Goal: Task Accomplishment & Management: Use online tool/utility

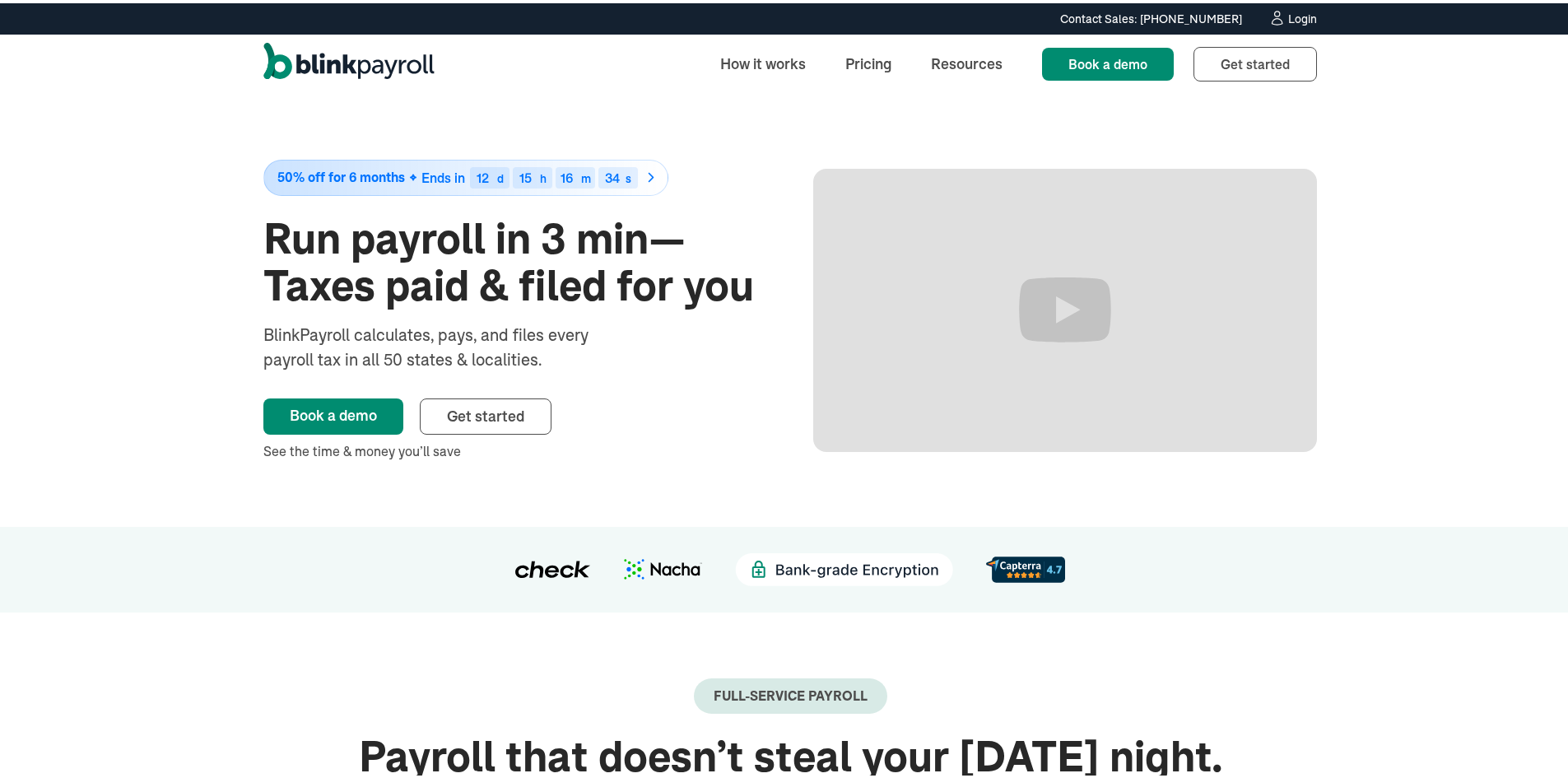
click at [1302, 19] on div "Login" at bounding box center [1302, 16] width 28 height 12
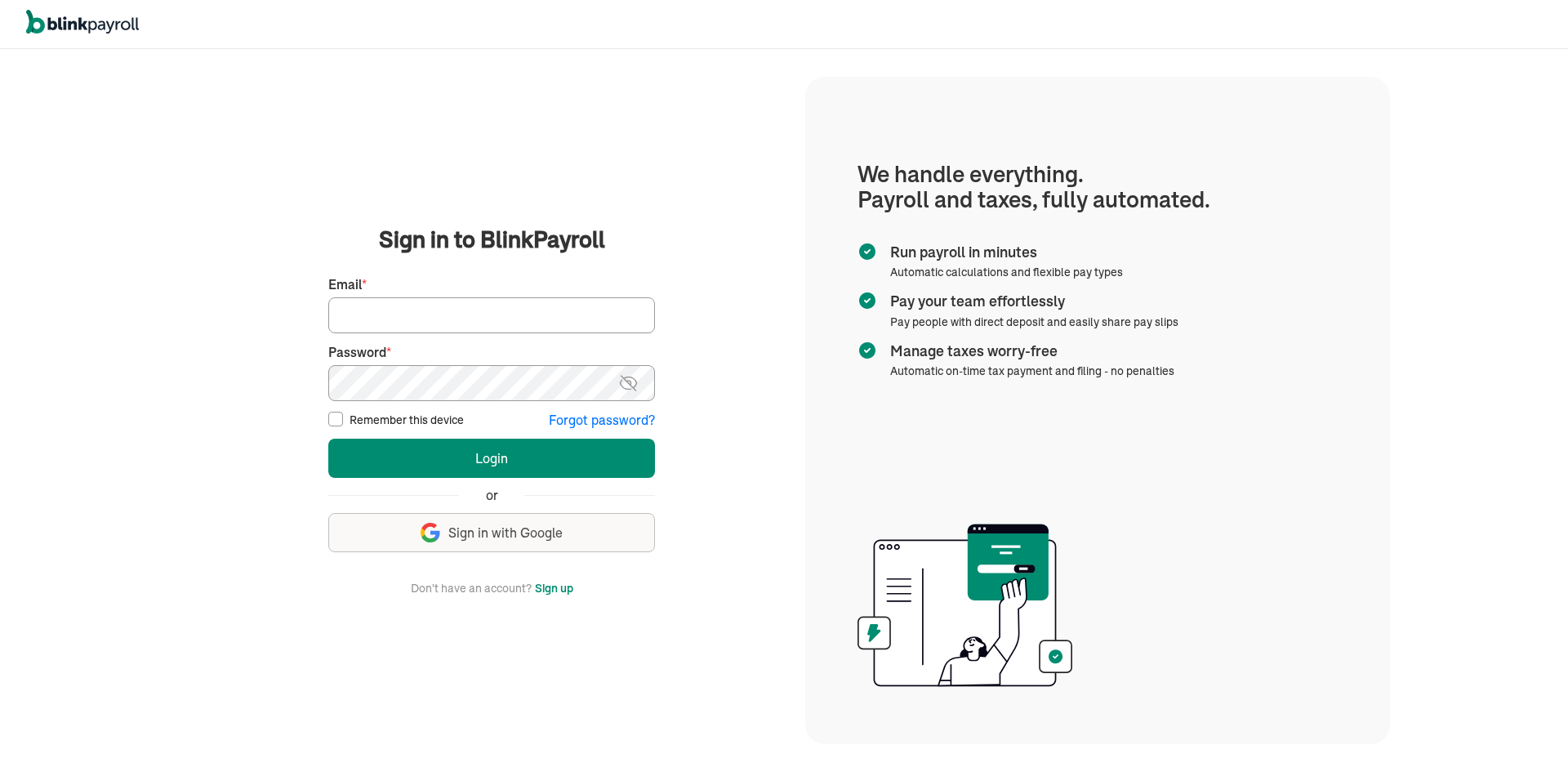
click at [379, 308] on input "Email *" at bounding box center [492, 315] width 327 height 36
type input "lekitah@yahoo.com"
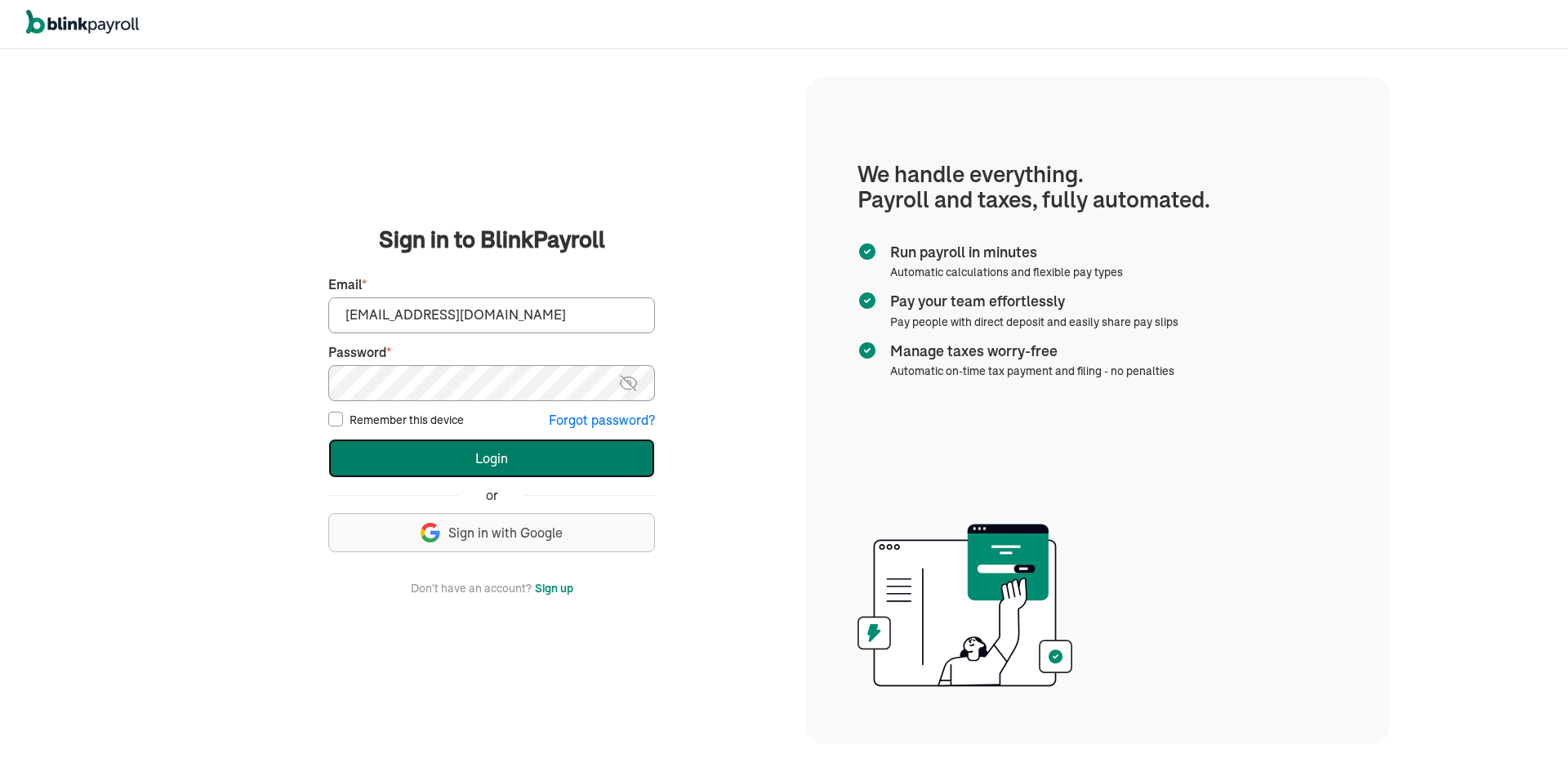
click at [400, 456] on button "Login" at bounding box center [492, 458] width 327 height 39
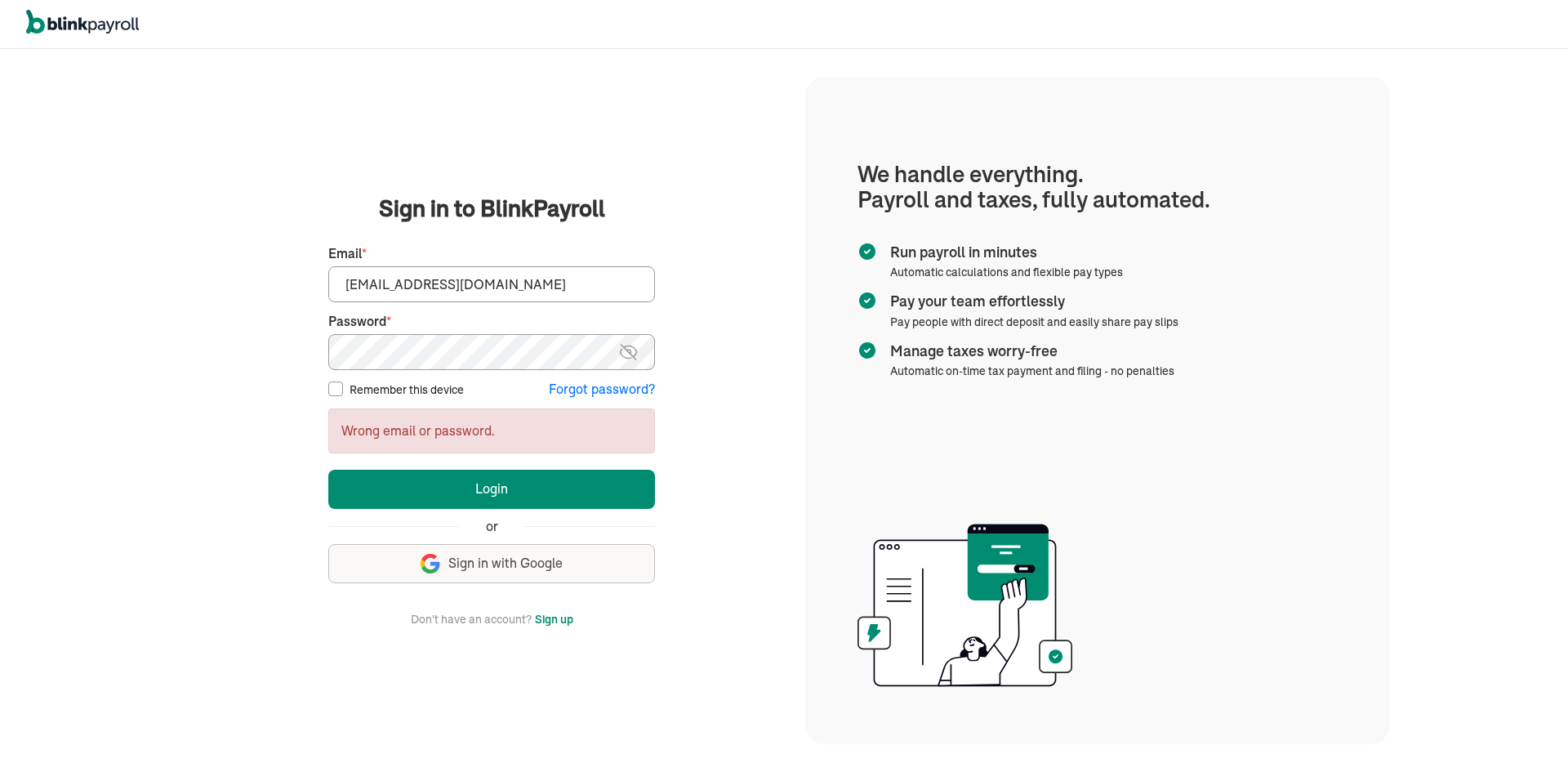
click at [221, 337] on main "Sign in to BlinkPayroll Sign in 30-day free trial Sign up now, get 20% off for …" at bounding box center [492, 410] width 588 height 436
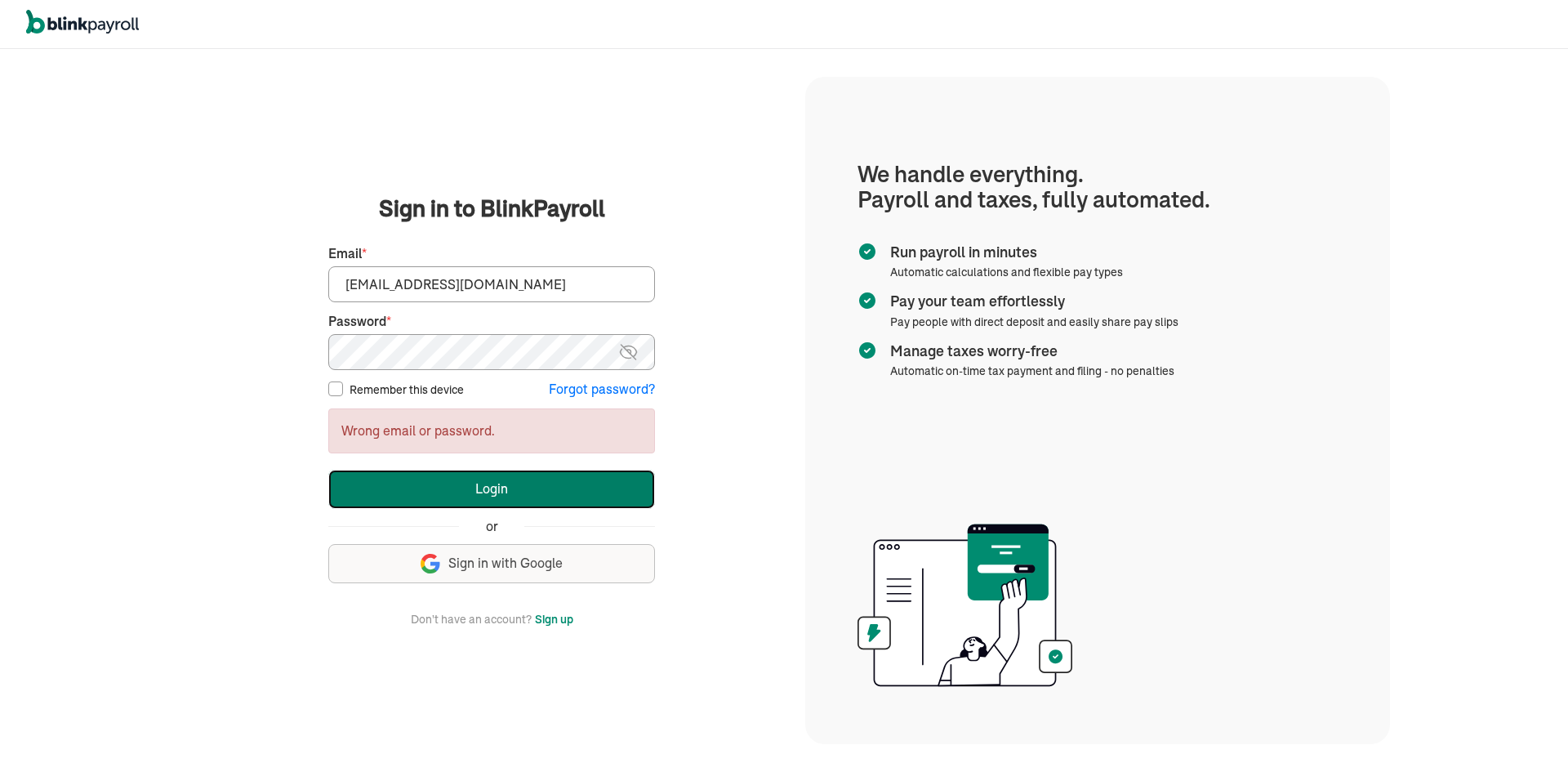
click at [349, 478] on button "Login" at bounding box center [492, 489] width 327 height 39
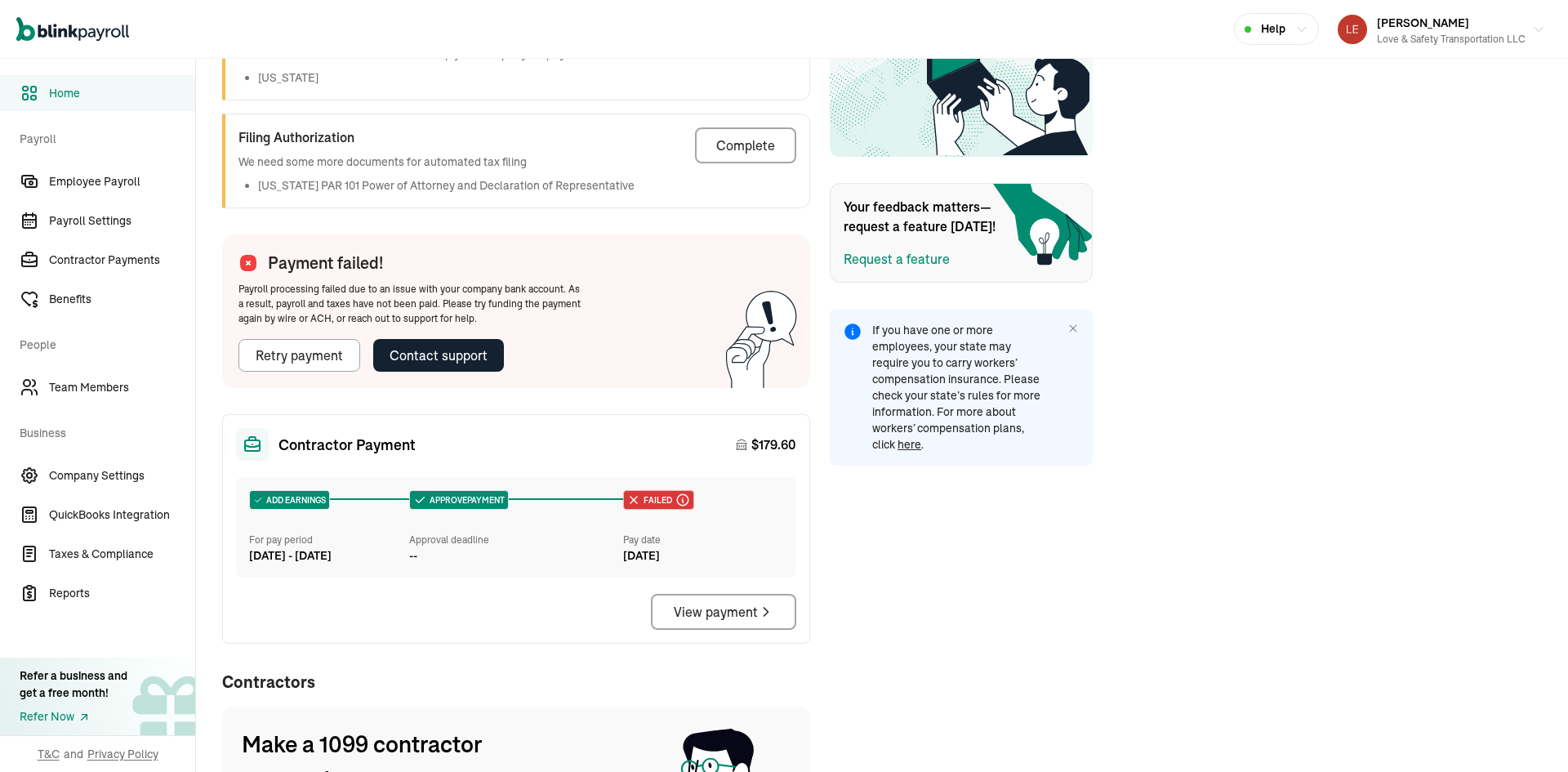
scroll to position [543, 0]
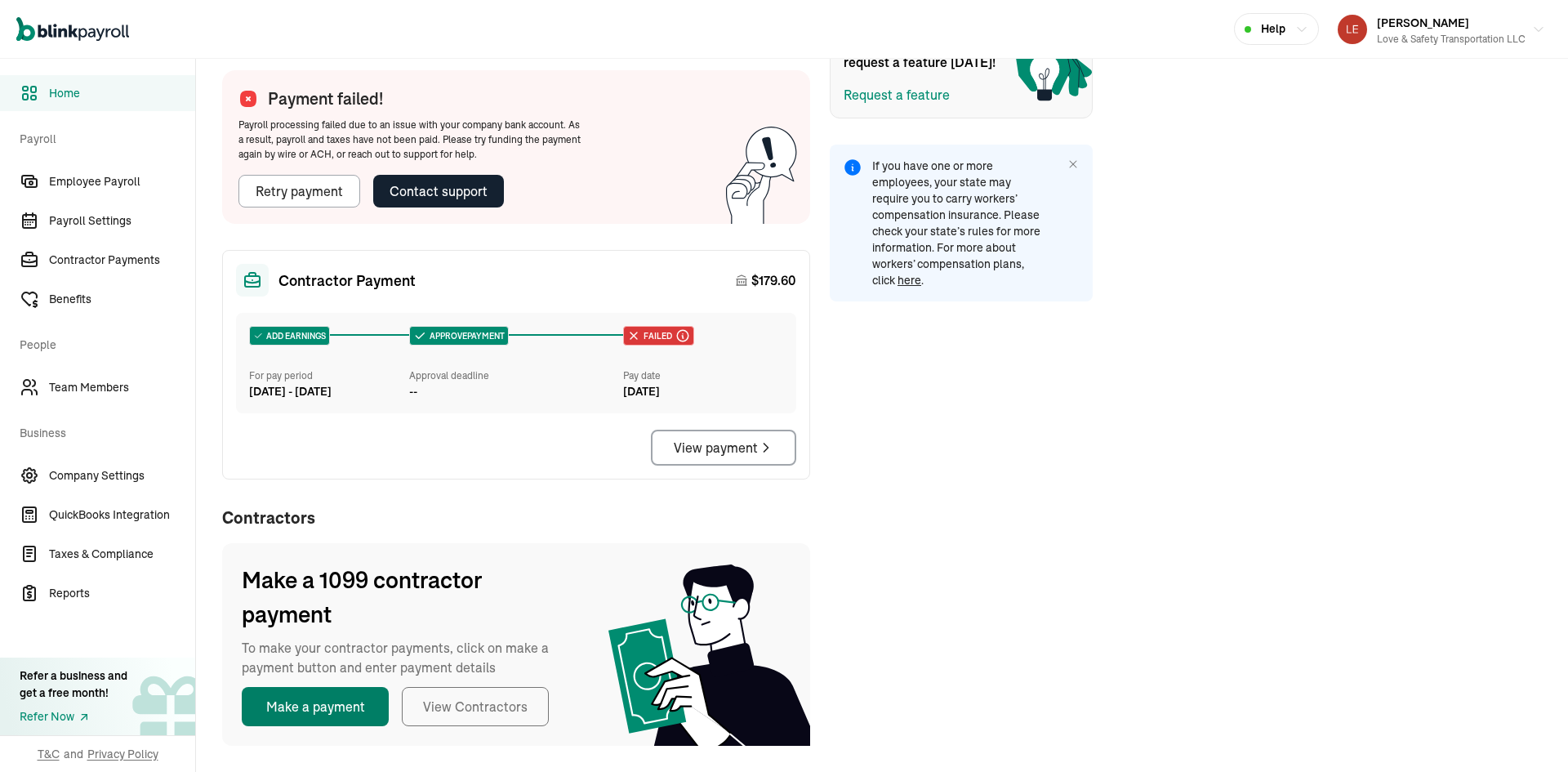
click at [348, 707] on button "Make a payment" at bounding box center [315, 706] width 147 height 39
select select "direct_deposit"
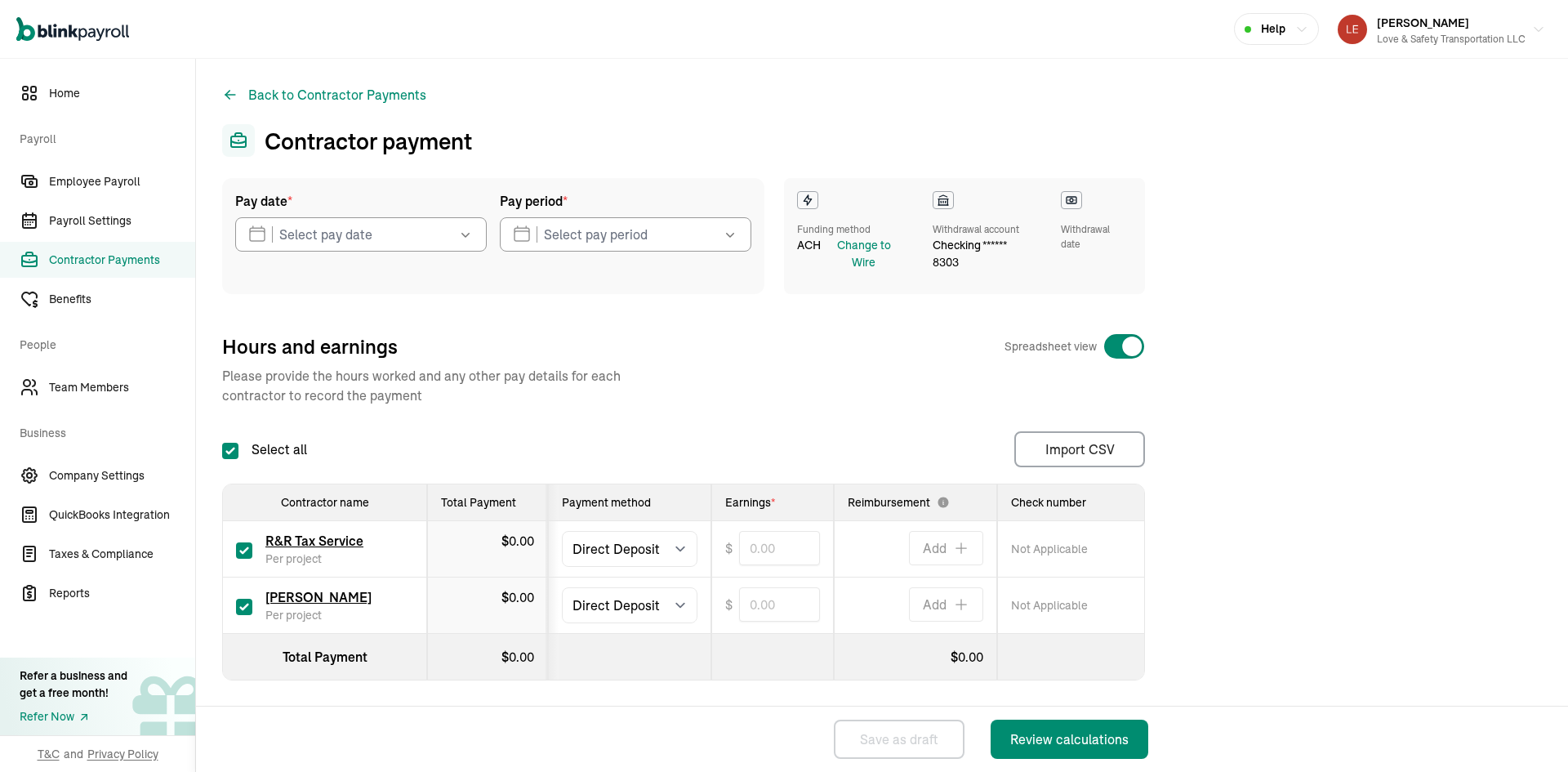
click at [464, 236] on icon "button" at bounding box center [465, 235] width 8 height 5
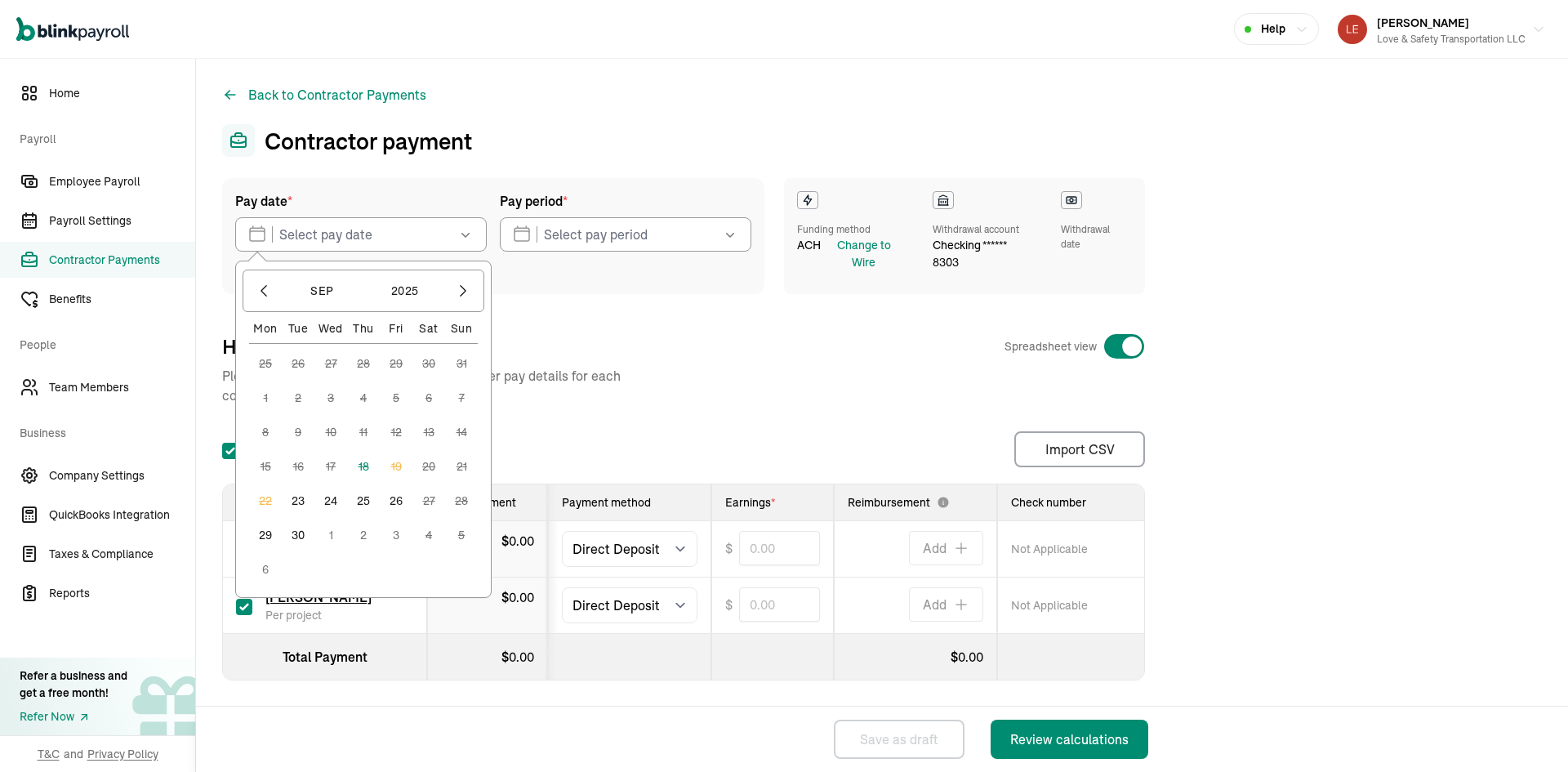
click at [300, 504] on button "23" at bounding box center [298, 501] width 33 height 33
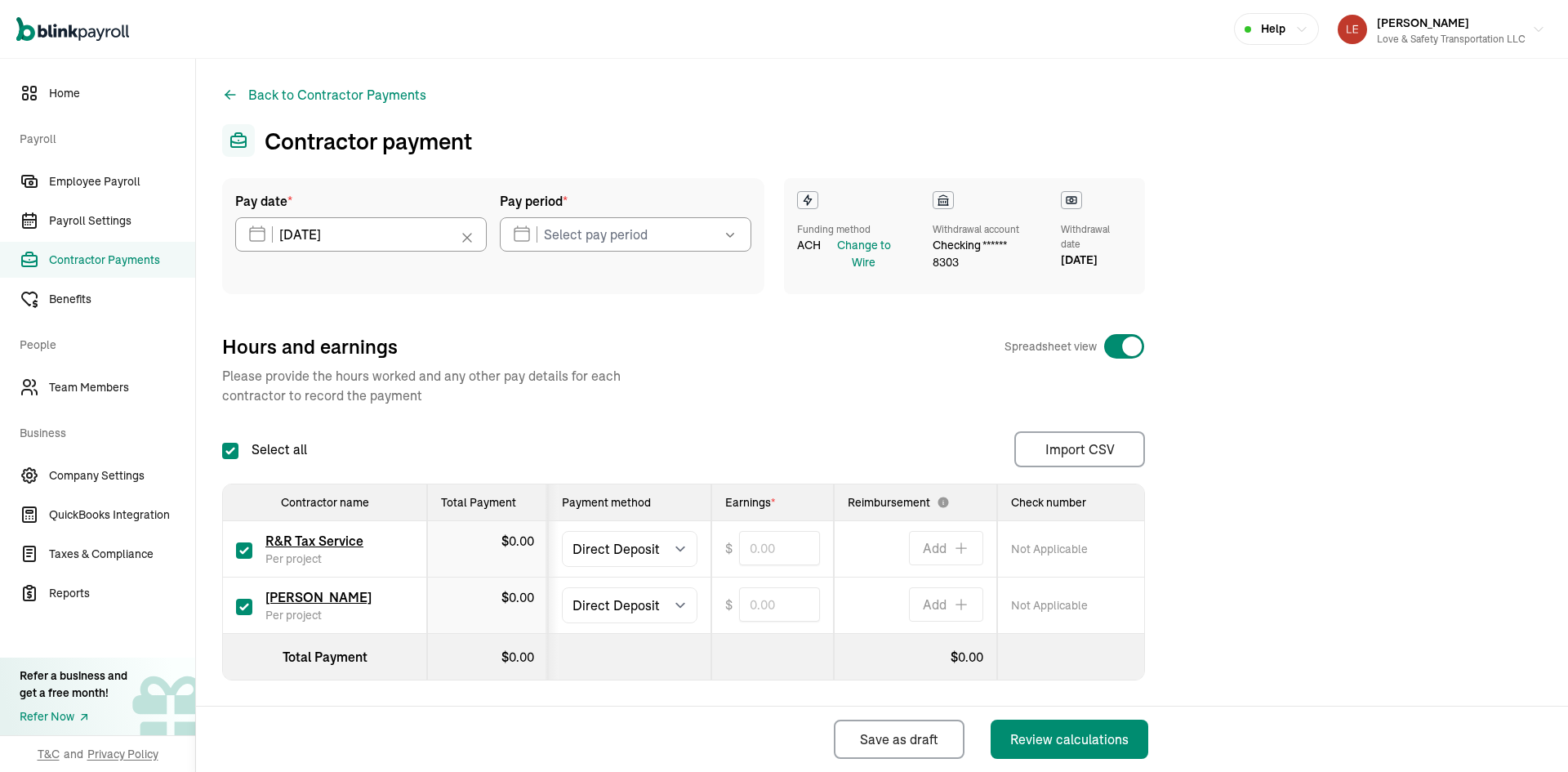
click at [734, 240] on icon "button" at bounding box center [730, 234] width 16 height 16
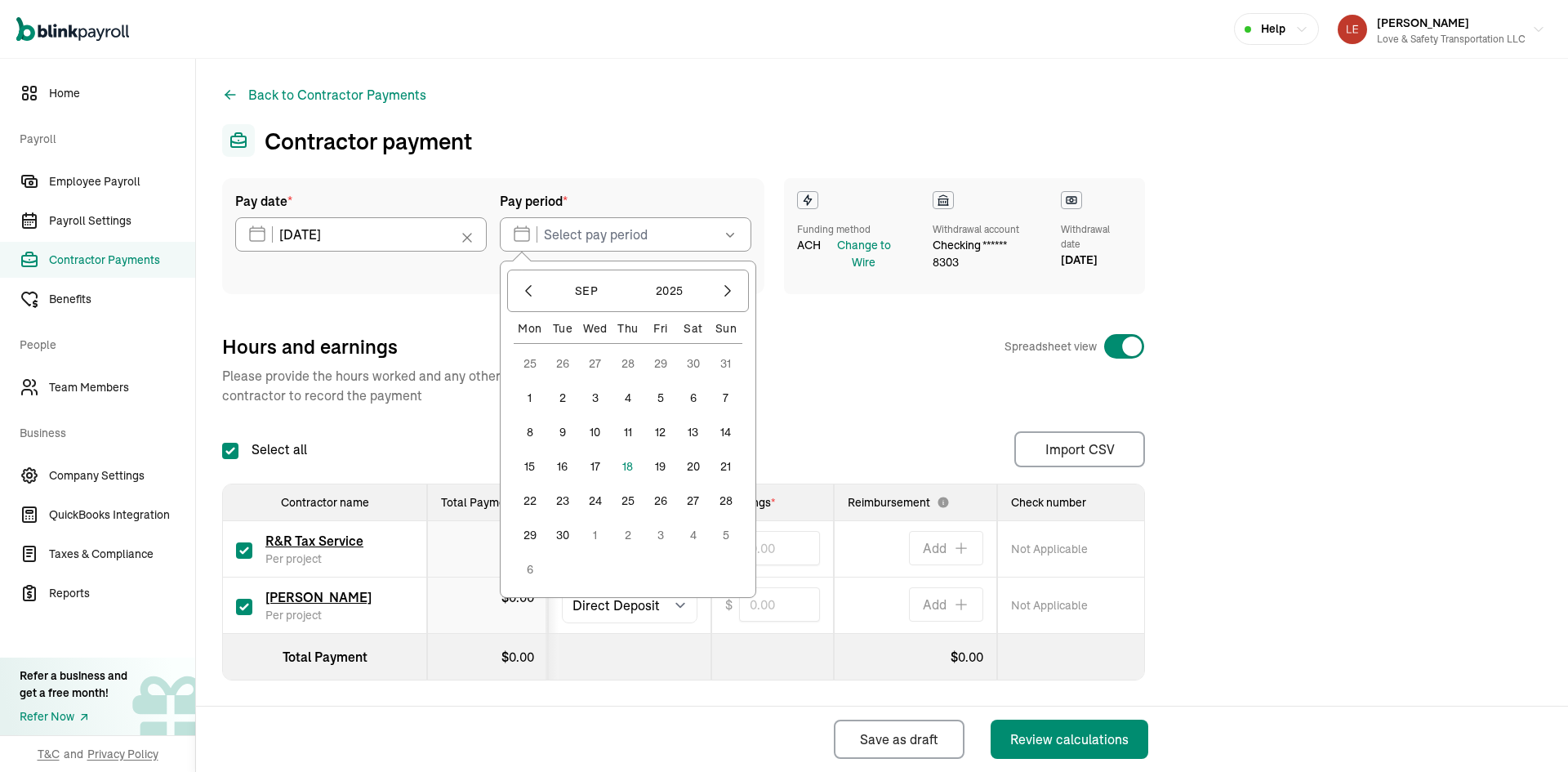
click at [626, 396] on button "4" at bounding box center [628, 398] width 33 height 33
click at [594, 431] on button "10" at bounding box center [596, 432] width 33 height 33
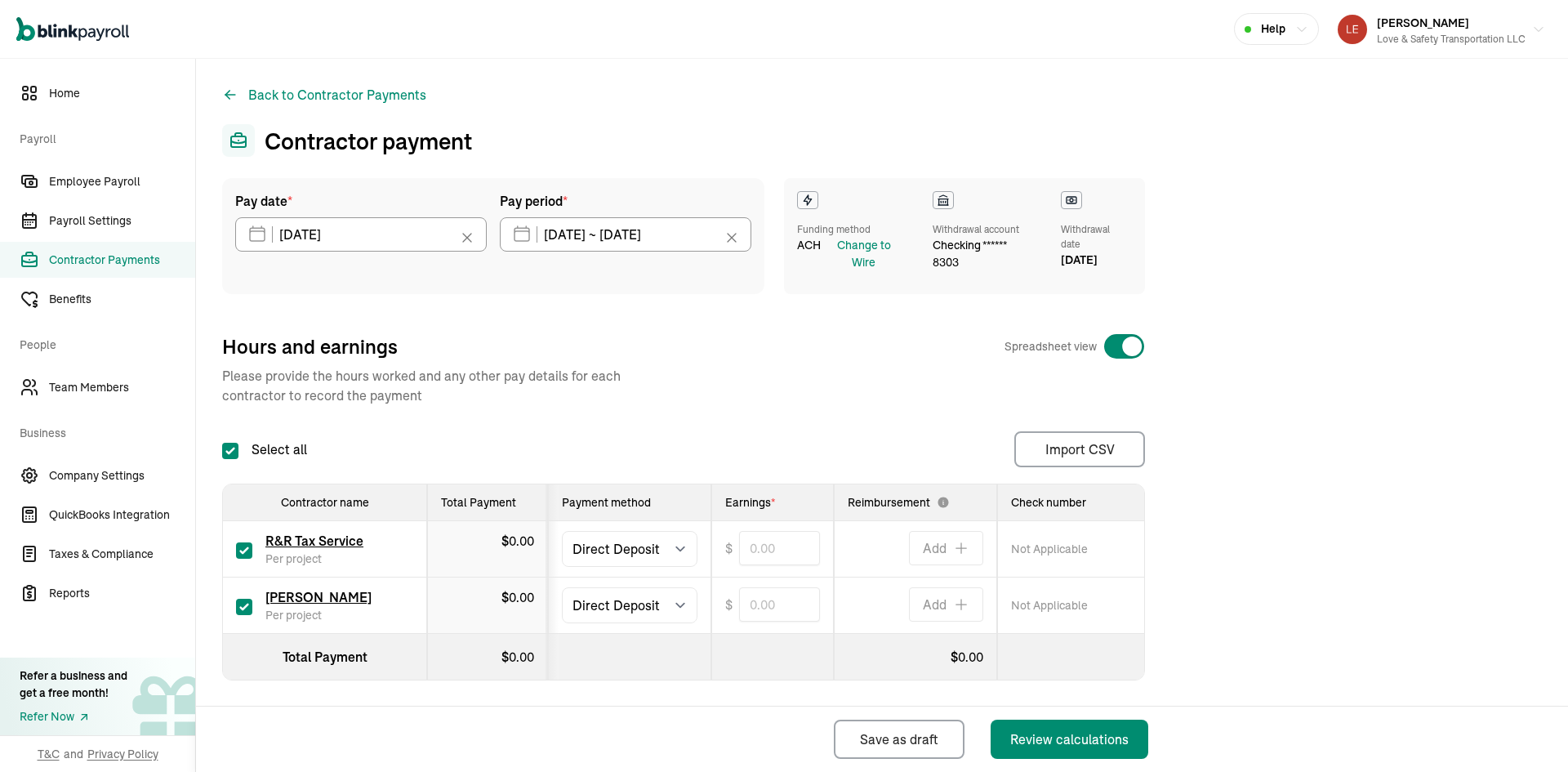
type input "[DATE] ~ [DATE]"
click at [467, 239] on icon at bounding box center [467, 238] width 16 height 16
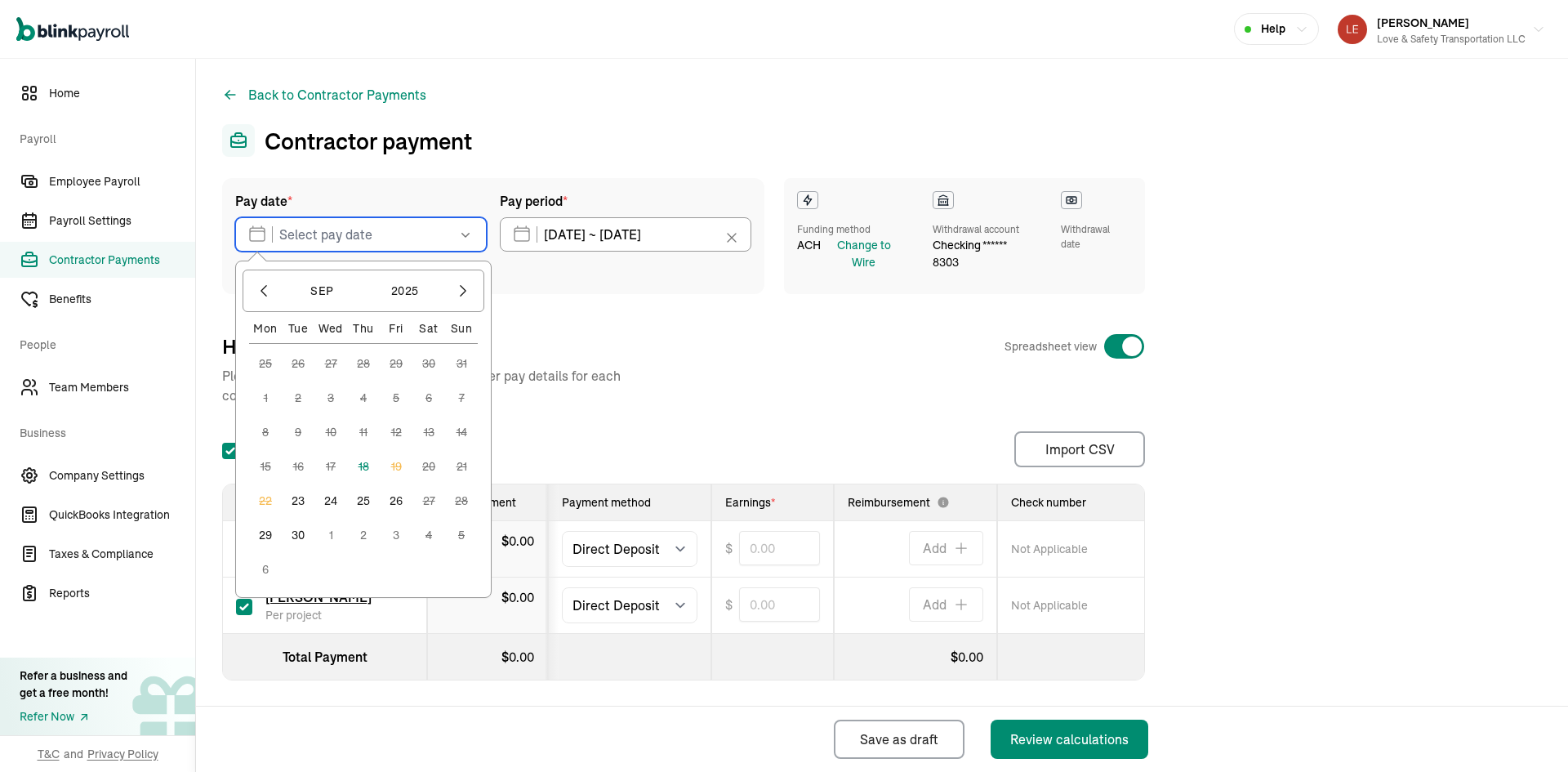
click at [372, 234] on input "text" at bounding box center [361, 235] width 251 height 35
click at [298, 501] on button "23" at bounding box center [298, 501] width 33 height 33
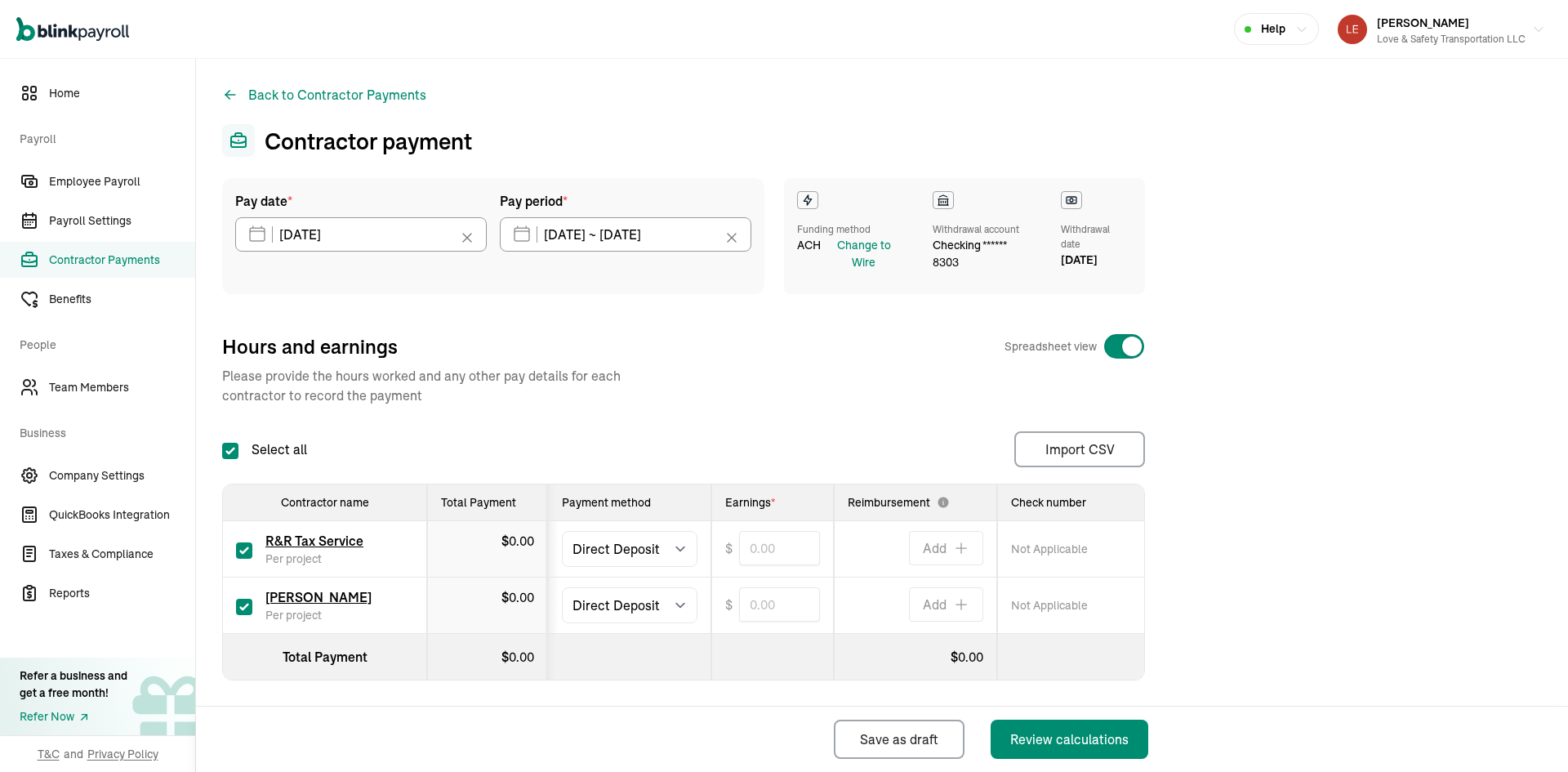
click at [247, 548] on input "checkbox" at bounding box center [244, 551] width 16 height 16
checkbox input "false"
type input "0.00"
click at [684, 610] on select "Select method Direct Deposit Cash/Check" at bounding box center [629, 604] width 136 height 36
select select "manual"
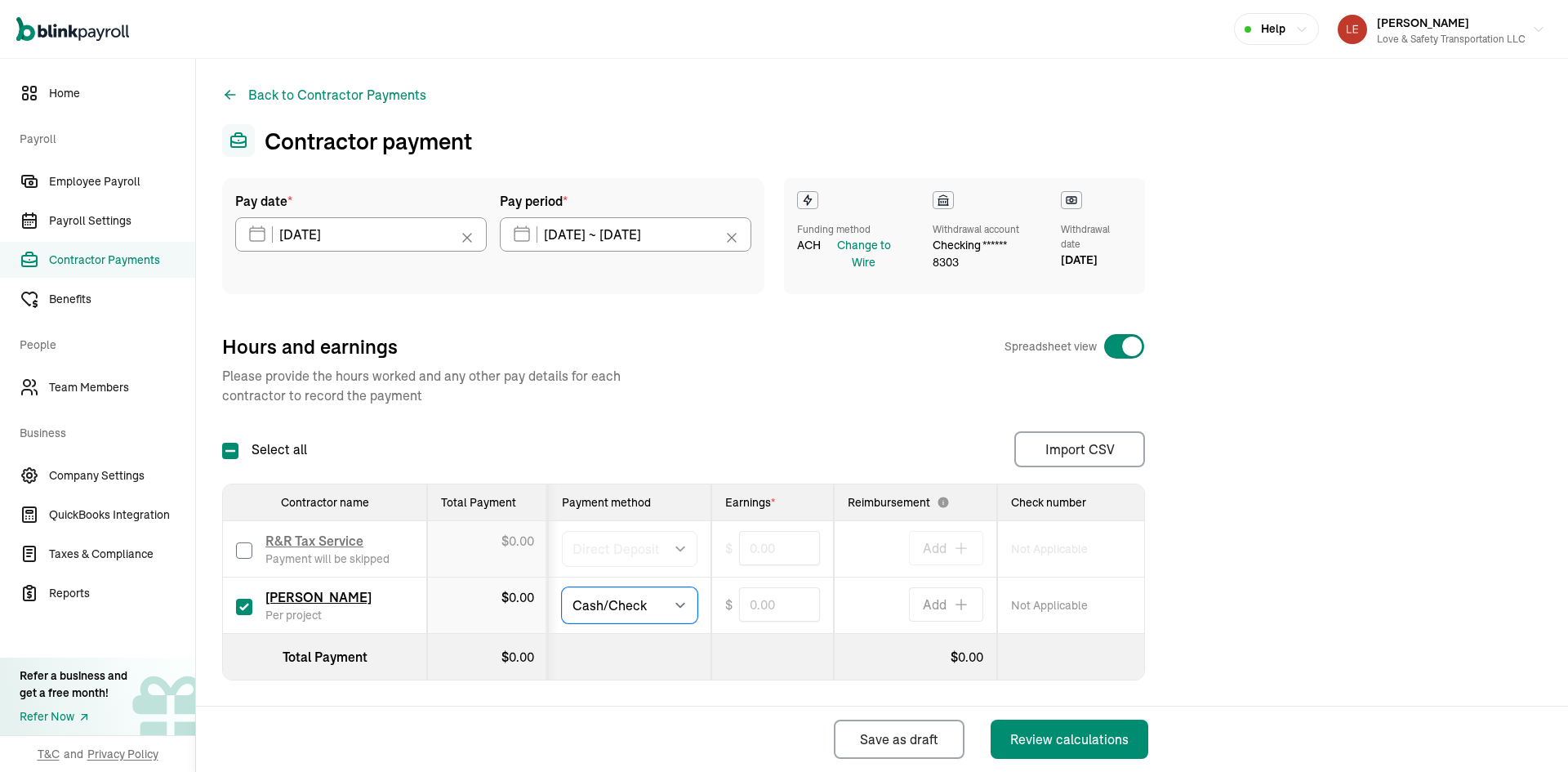
click at [562, 587] on select "Select method Direct Deposit Cash/Check" at bounding box center [629, 604] width 136 height 36
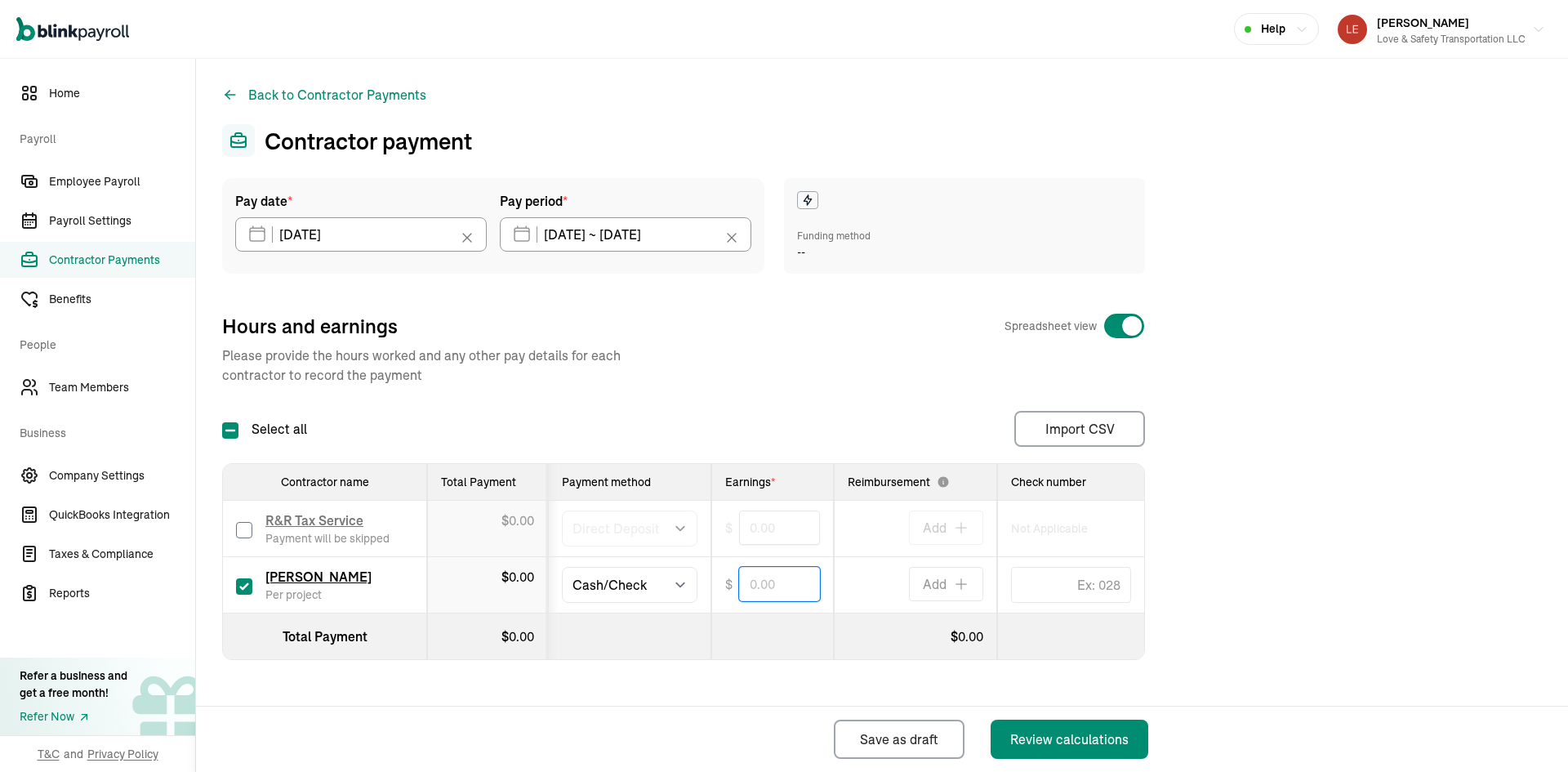
click at [786, 591] on input "text" at bounding box center [779, 584] width 81 height 35
type input "299.20"
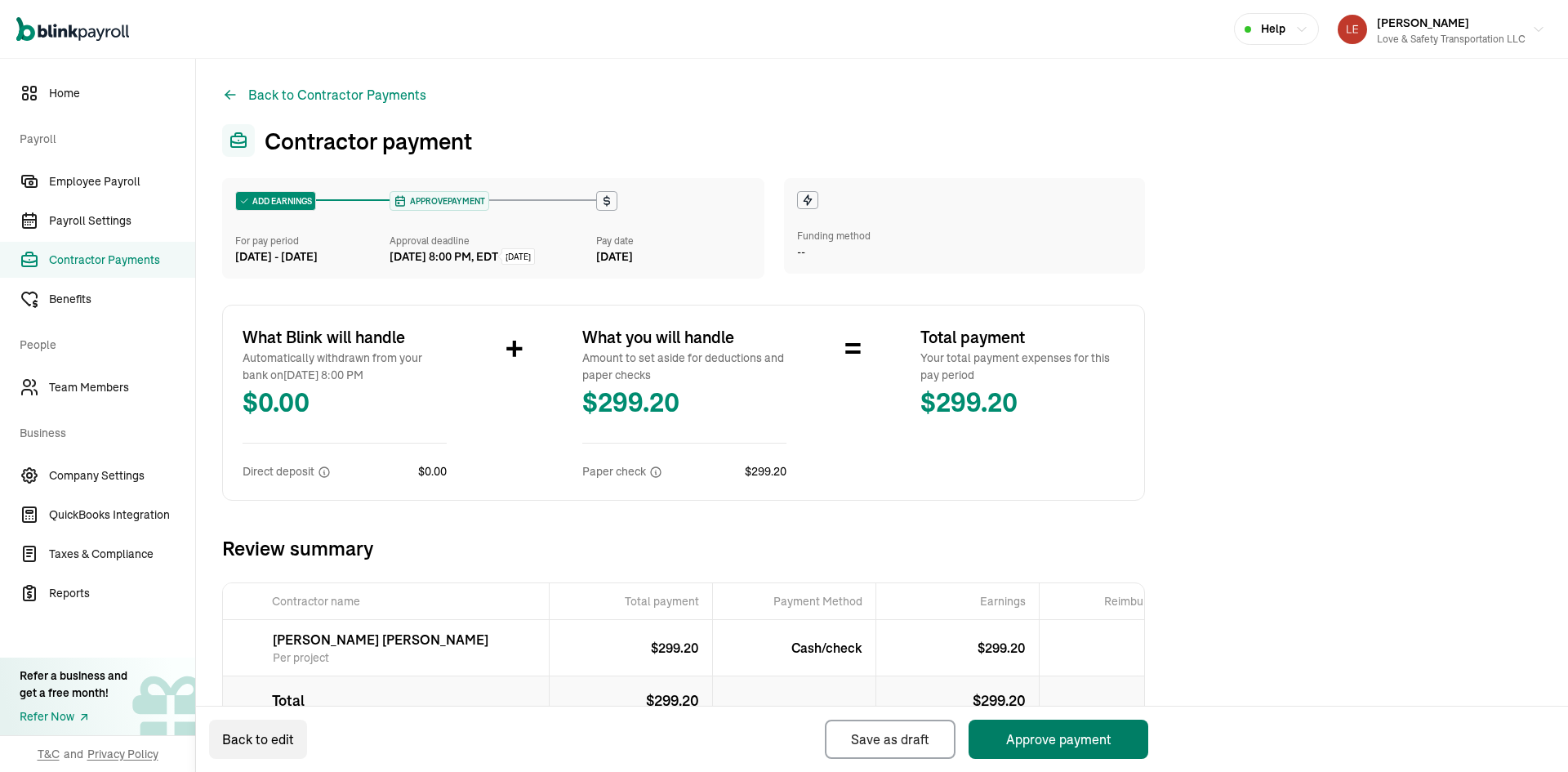
click at [1035, 733] on button "Approve payment" at bounding box center [1058, 738] width 179 height 39
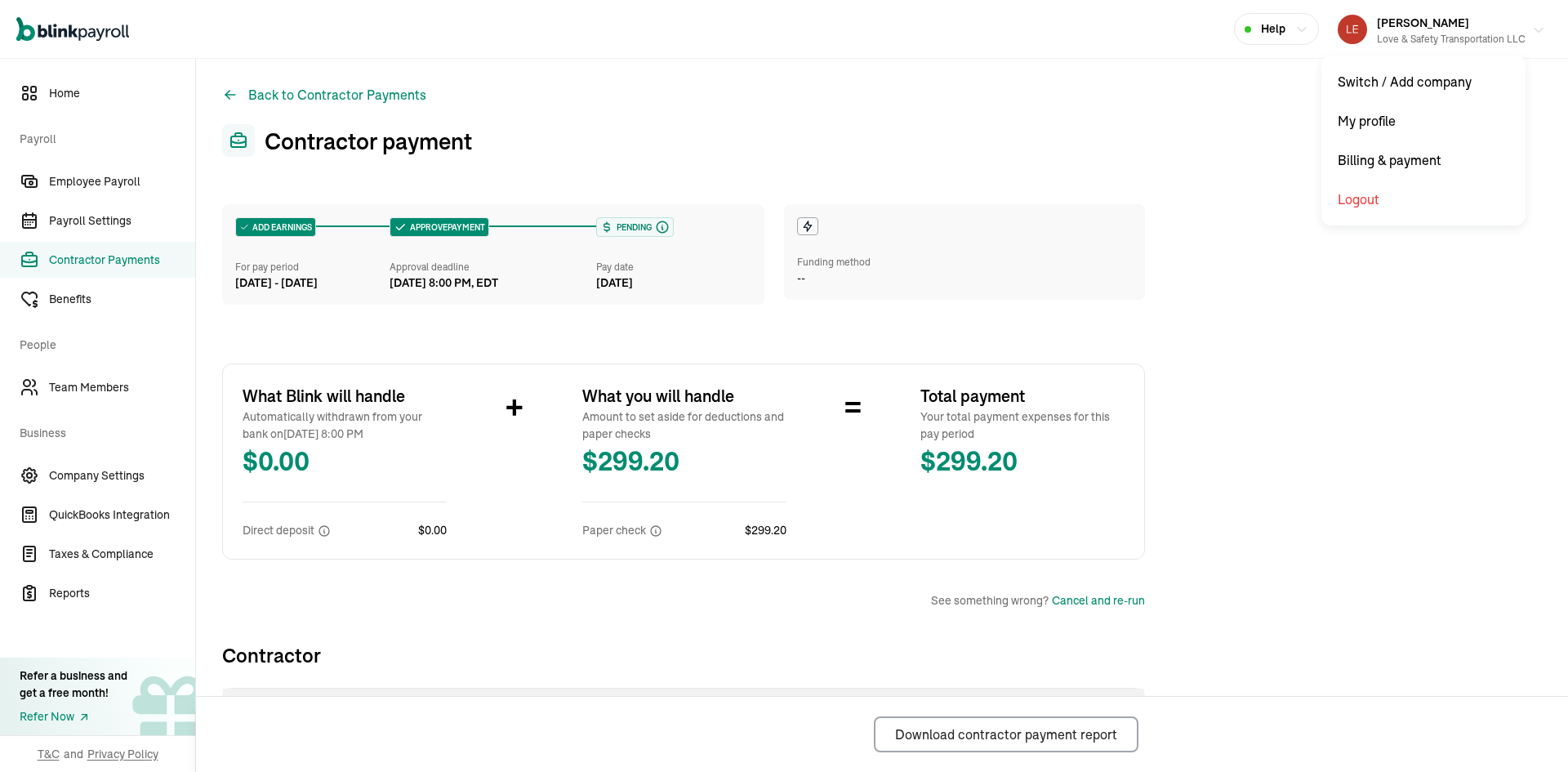
click at [1535, 30] on icon "button" at bounding box center [1539, 30] width 8 height 4
